Goal: Information Seeking & Learning: Learn about a topic

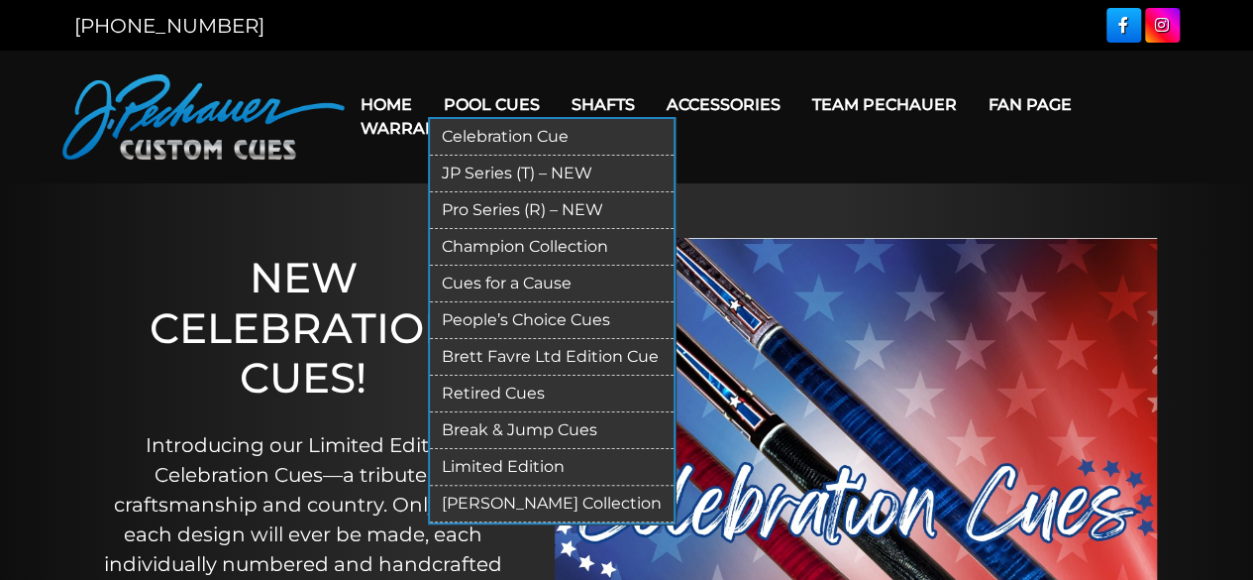
click at [501, 381] on link "Retired Cues" at bounding box center [552, 393] width 244 height 37
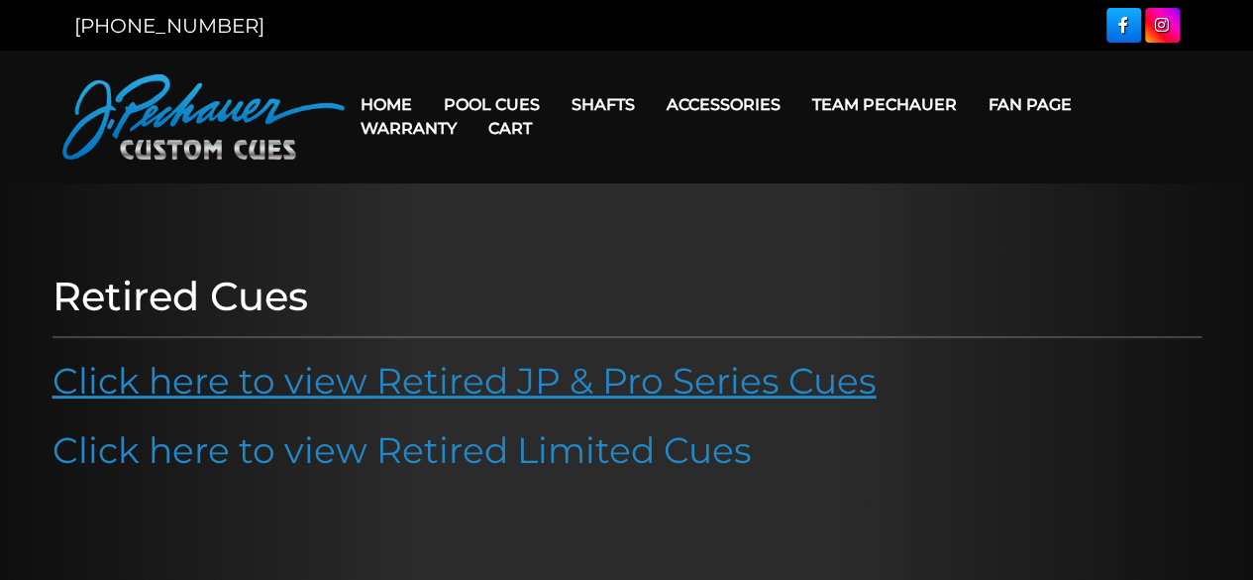
click at [517, 379] on link "Click here to view Retired JP & Pro Series Cues" at bounding box center [465, 381] width 824 height 44
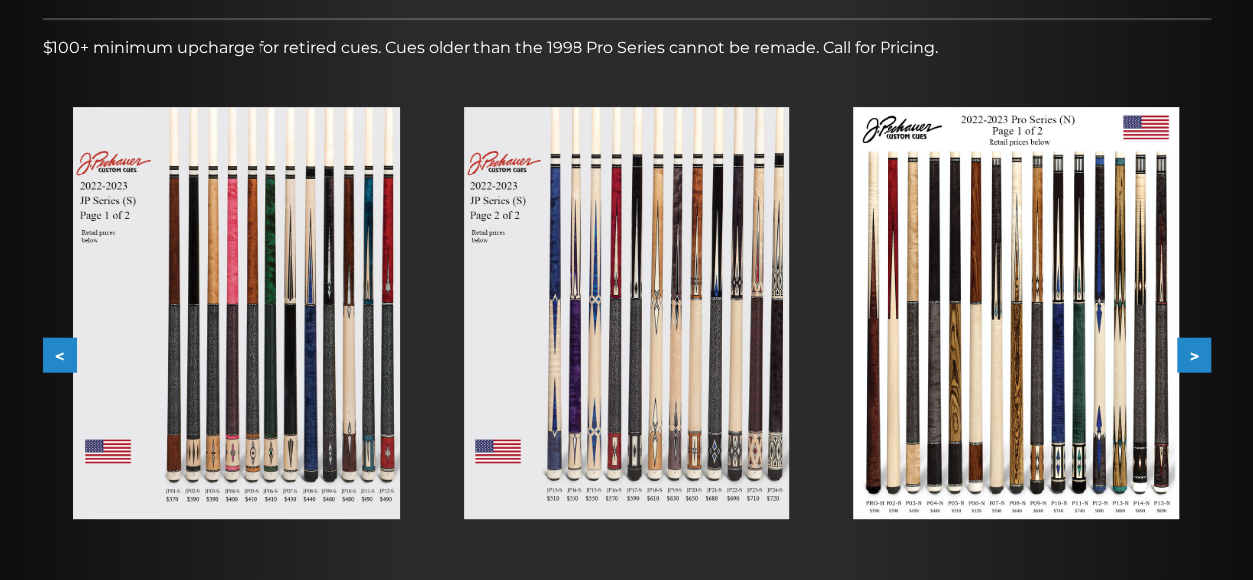
scroll to position [320, 0]
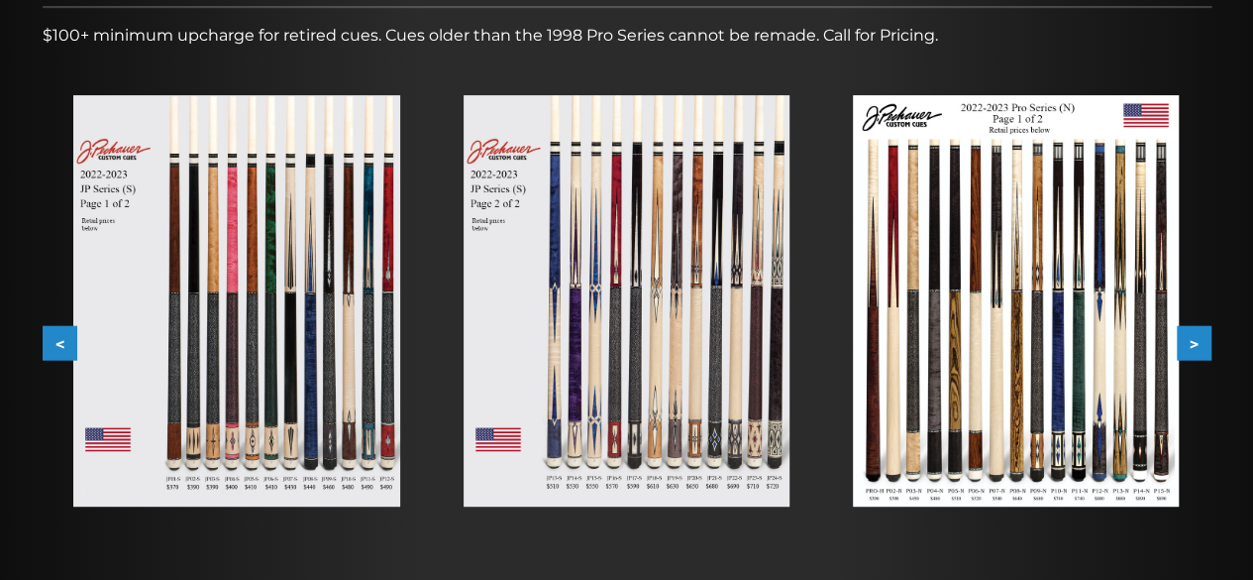
click at [1200, 343] on button ">" at bounding box center [1194, 343] width 35 height 35
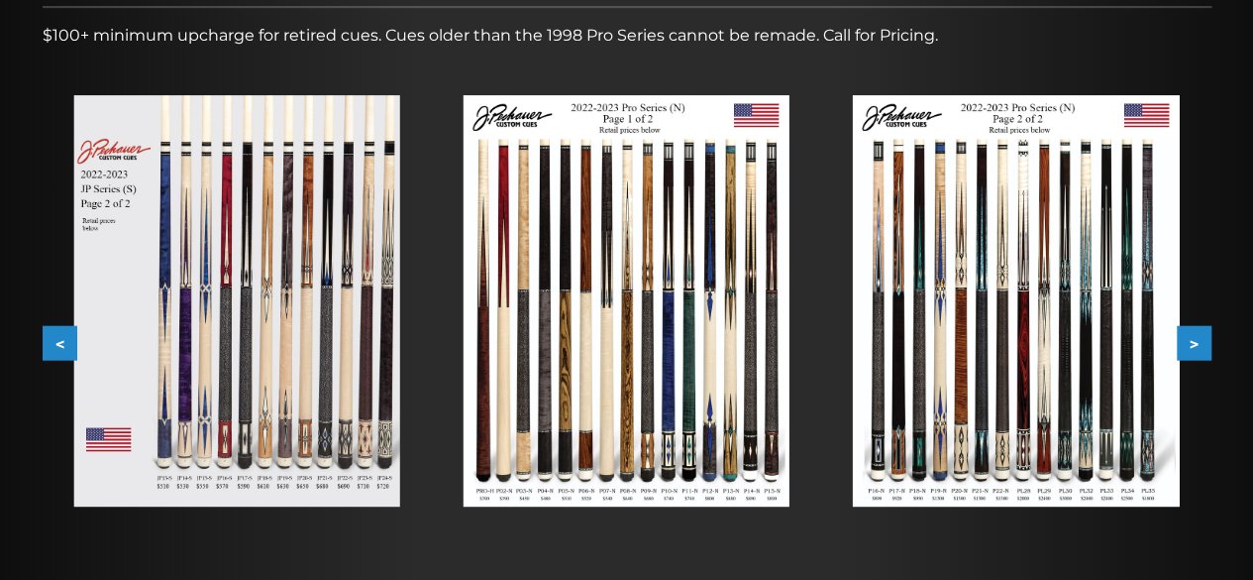
click at [1200, 343] on button ">" at bounding box center [1194, 343] width 35 height 35
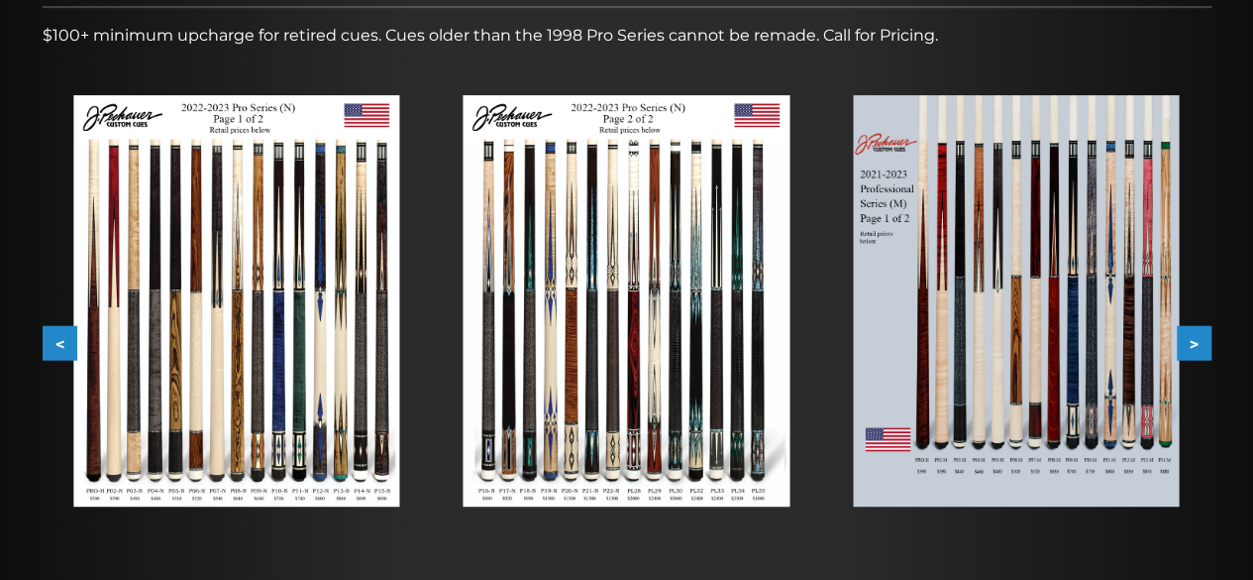
click at [1200, 343] on button ">" at bounding box center [1194, 343] width 35 height 35
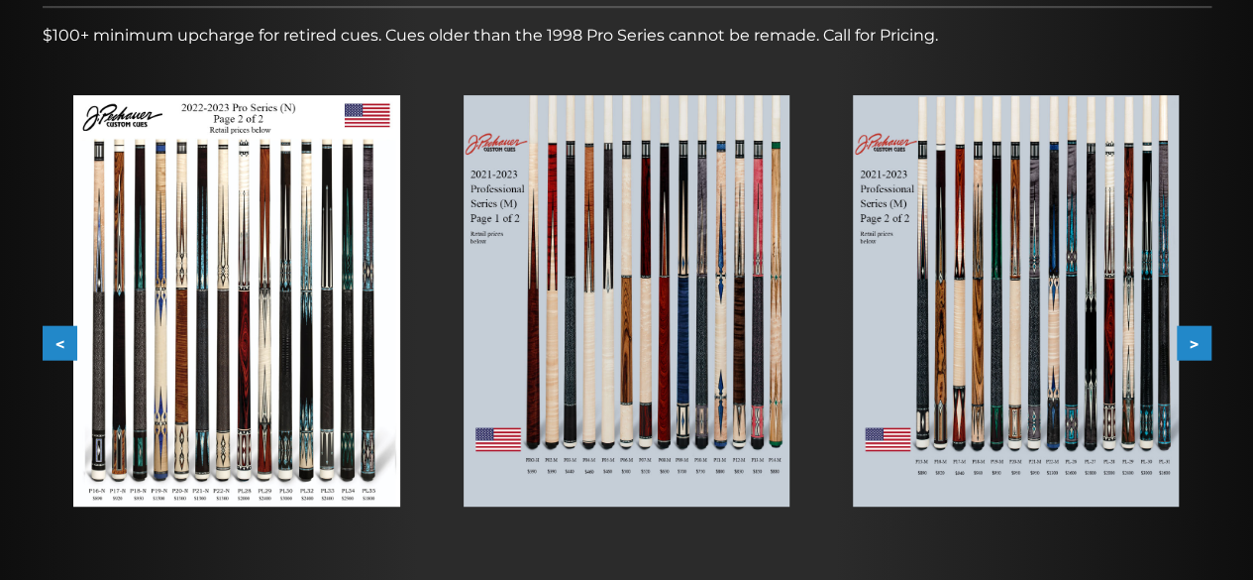
click at [660, 383] on img at bounding box center [627, 300] width 326 height 411
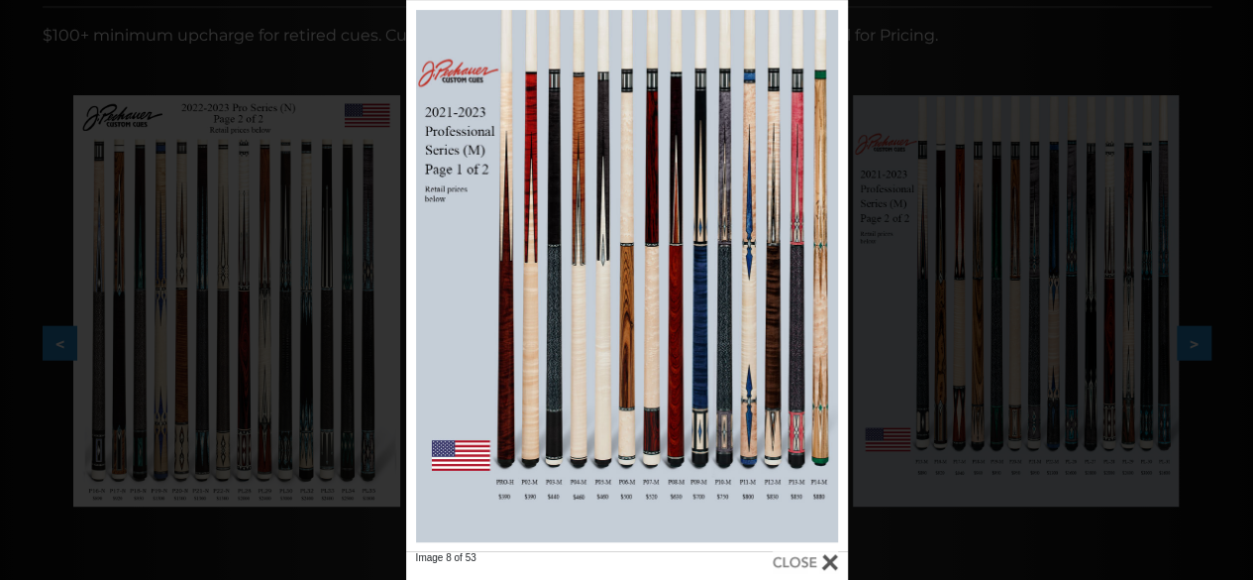
click at [825, 559] on div at bounding box center [805, 562] width 65 height 22
